Goal: Information Seeking & Learning: Learn about a topic

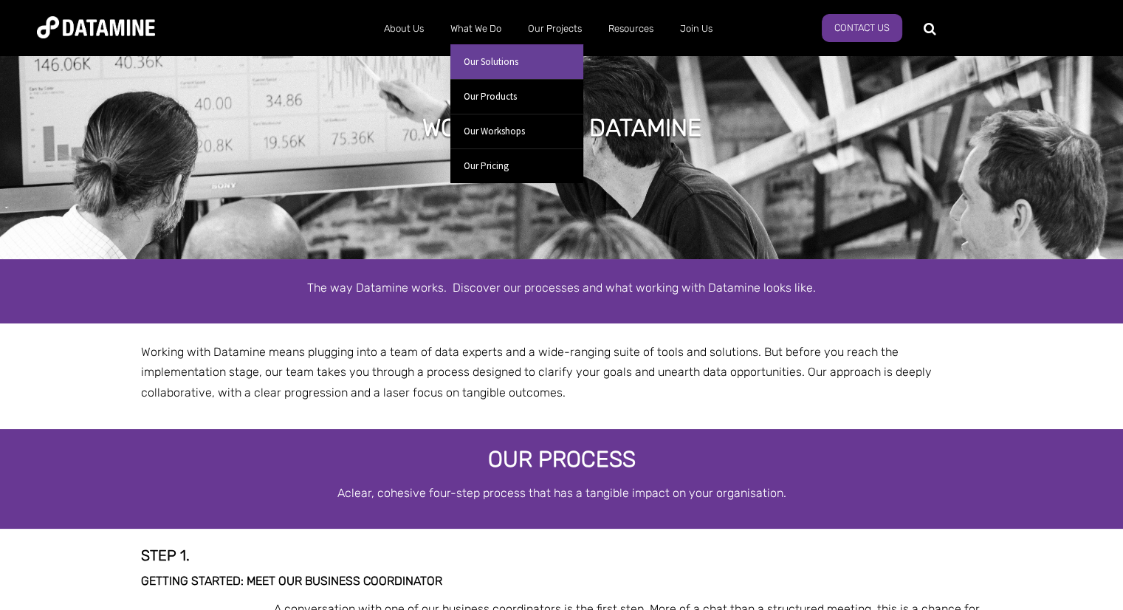
click at [496, 63] on link "Our Solutions" at bounding box center [516, 61] width 133 height 35
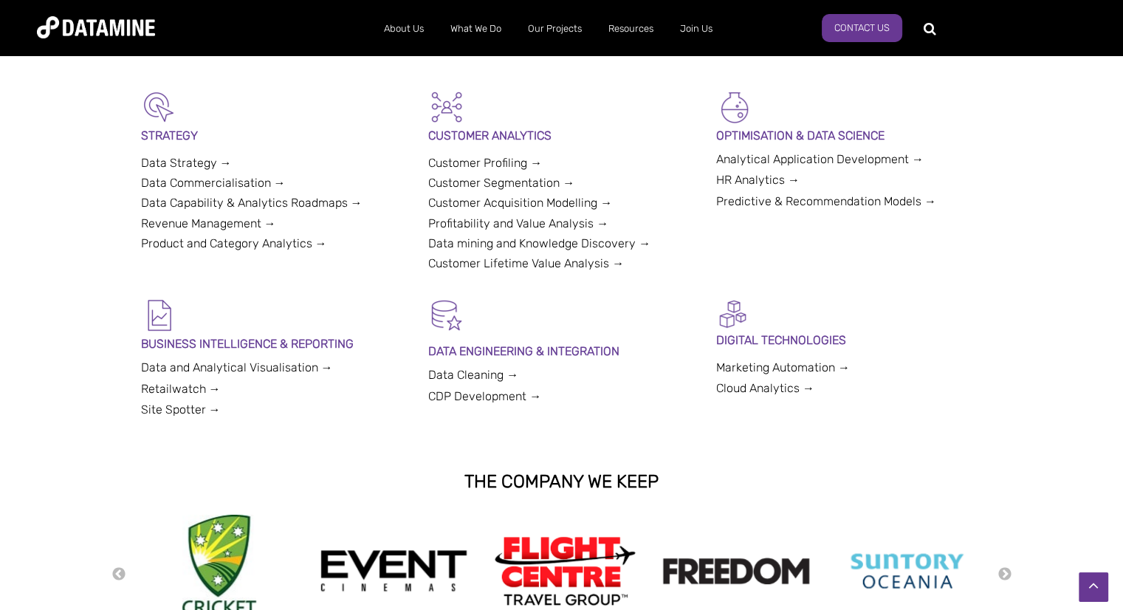
scroll to position [369, 0]
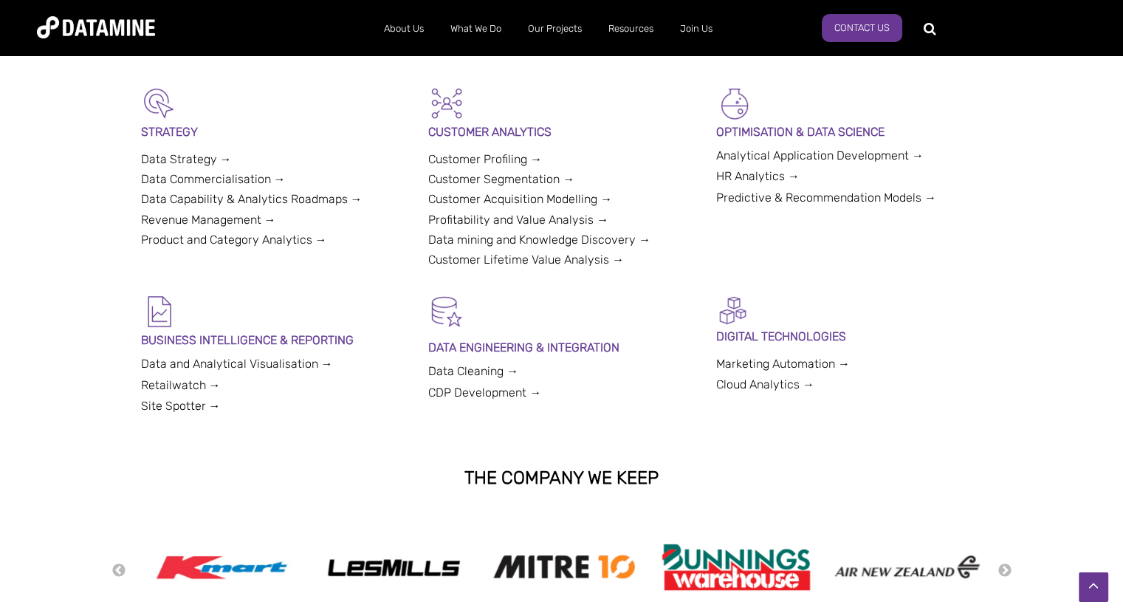
click at [174, 219] on link "Revenue Management →" at bounding box center [208, 220] width 135 height 14
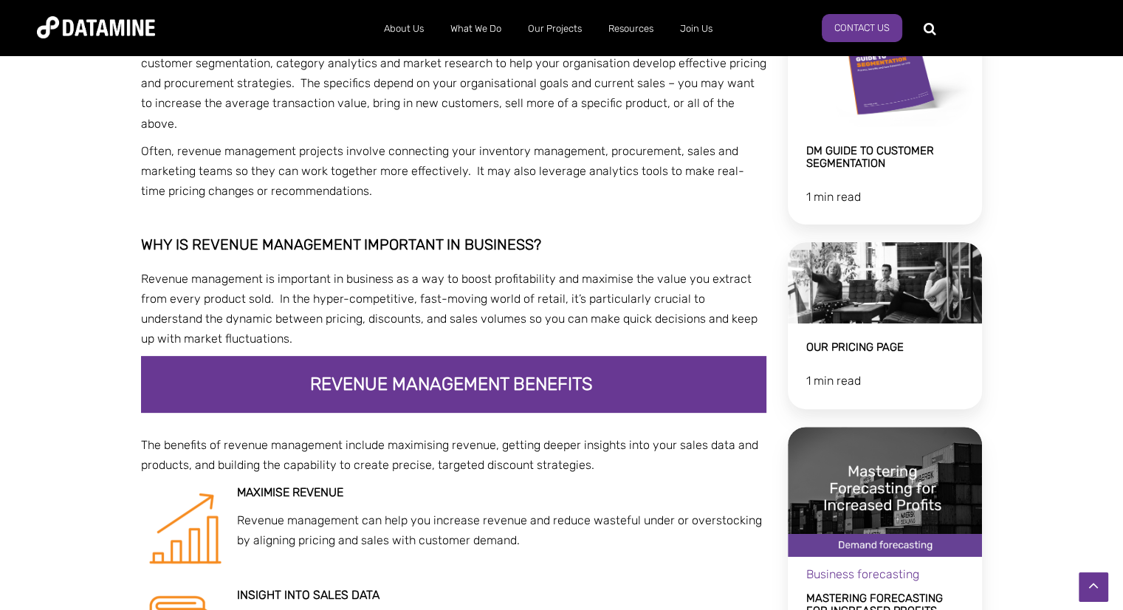
scroll to position [517, 0]
